Goal: Task Accomplishment & Management: Complete application form

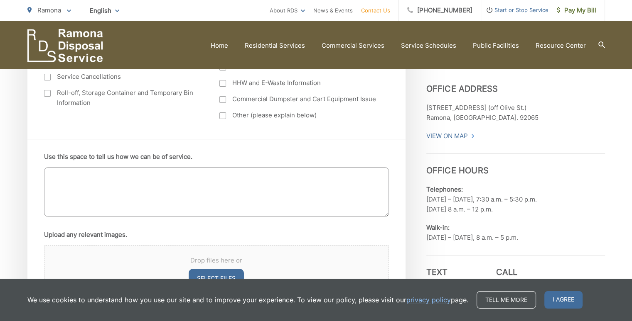
scroll to position [402, 0]
click at [177, 177] on textarea "Use this space to tell us how we can be of service." at bounding box center [216, 193] width 345 height 50
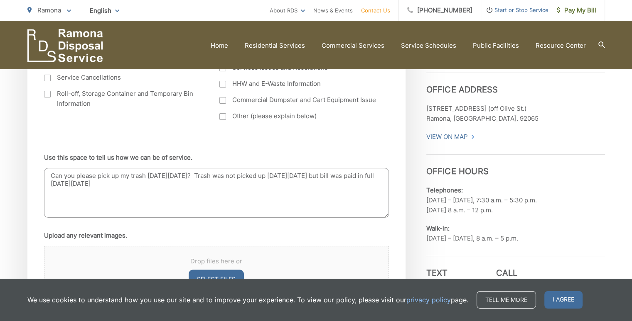
click at [345, 175] on textarea "Can you please pick up my trash [DATE][DATE]? Trash was not picked up [DATE][DA…" at bounding box center [216, 193] width 345 height 50
click at [161, 184] on textarea "Can you please pick up my trash [DATE][DATE]? Trash was not picked up [DATE][DA…" at bounding box center [216, 193] width 345 height 50
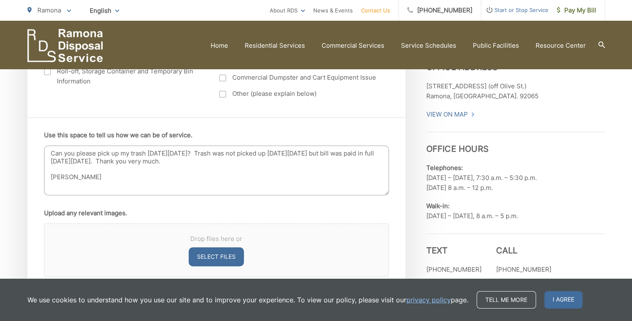
scroll to position [424, 0]
click at [143, 160] on textarea "Can you please pick up my trash [DATE][DATE]? Trash was not picked up [DATE][DA…" at bounding box center [216, 172] width 345 height 50
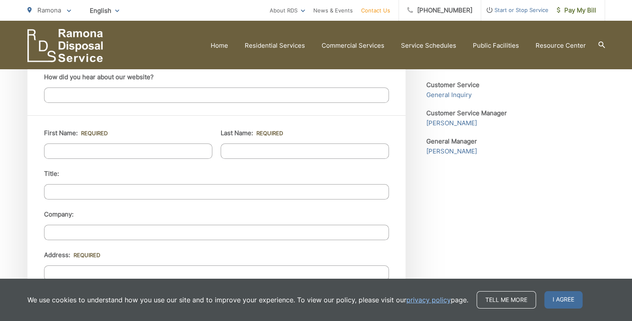
scroll to position [671, 0]
type textarea "Can you please pick up my trash [DATE][DATE]? Trash was not picked up [DATE][DA…"
click at [173, 151] on input "First Name: *" at bounding box center [128, 151] width 168 height 15
type input "[PERSON_NAME]"
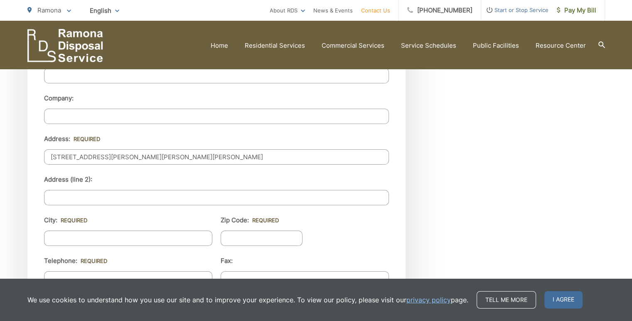
scroll to position [792, 0]
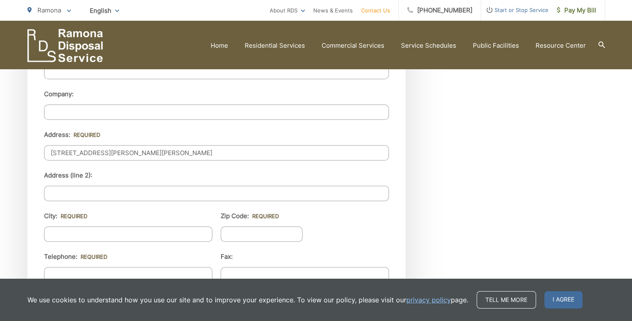
type input "[STREET_ADDRESS][PERSON_NAME][PERSON_NAME]"
click at [126, 230] on input "City: *" at bounding box center [128, 234] width 168 height 15
type input "Ramona"
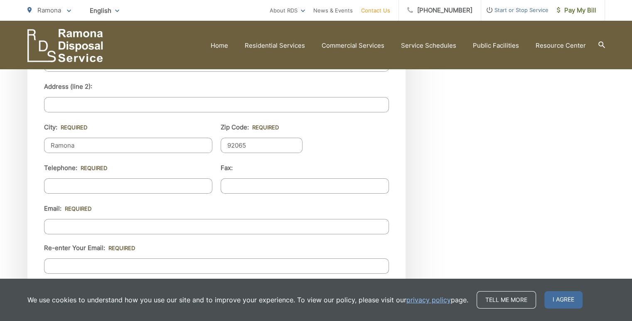
scroll to position [881, 0]
type input "92065"
click at [125, 183] on input "(___) ___-____" at bounding box center [128, 185] width 168 height 15
click at [54, 183] on input "(___) ___-____" at bounding box center [128, 185] width 168 height 15
type input "[PHONE_NUMBER]"
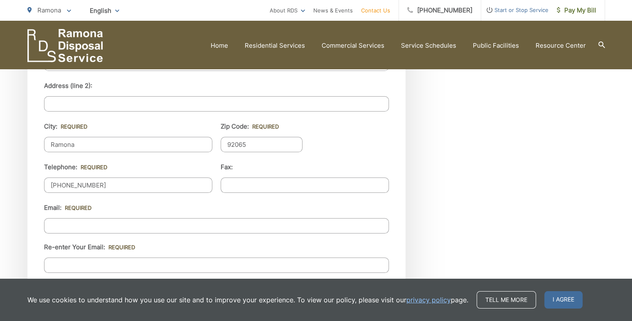
click at [67, 224] on input "Email *" at bounding box center [216, 225] width 345 height 15
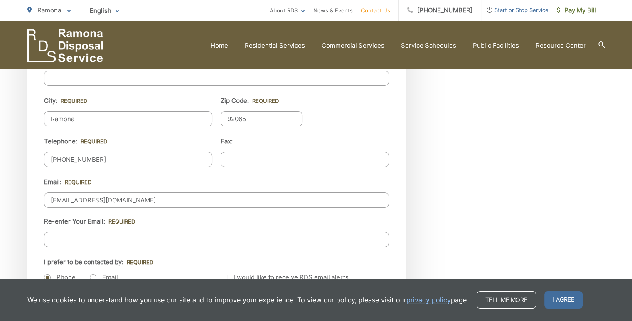
scroll to position [908, 0]
type input "[EMAIL_ADDRESS][DOMAIN_NAME]"
click at [72, 231] on input "Re-enter Your Email:" at bounding box center [216, 238] width 345 height 15
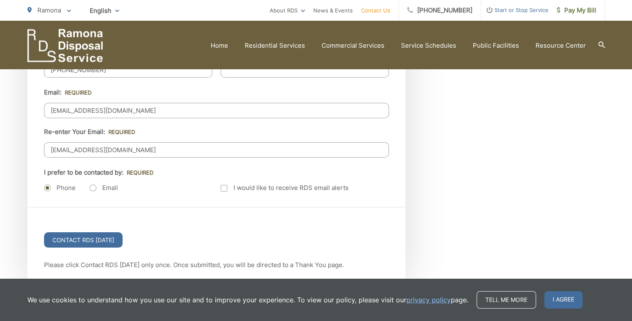
scroll to position [996, 0]
type input "[EMAIL_ADDRESS][DOMAIN_NAME]"
click at [95, 184] on label "Email" at bounding box center [104, 188] width 28 height 8
radio input "true"
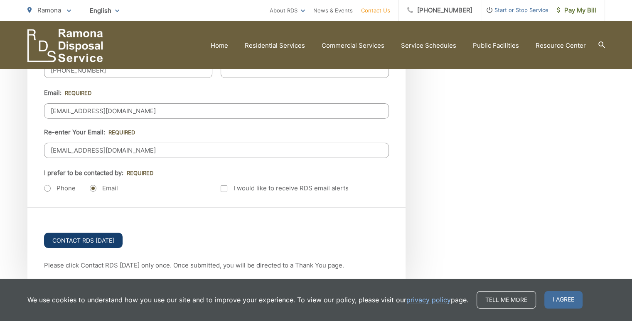
click at [85, 237] on input "Contact RDS [DATE]" at bounding box center [83, 240] width 78 height 15
